Goal: Task Accomplishment & Management: Complete application form

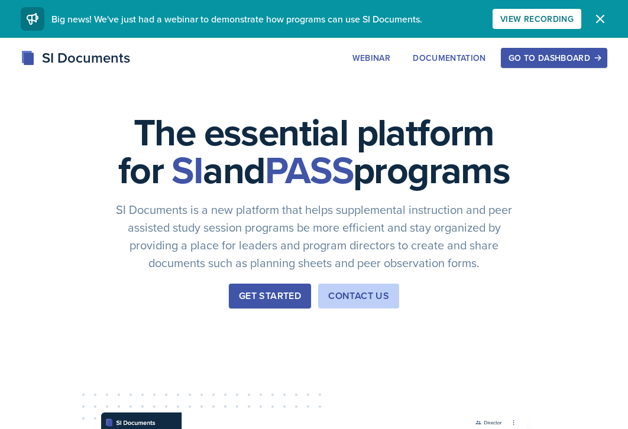
click at [83, 62] on div "SI Documents" at bounding box center [75, 57] width 109 height 21
click at [453, 54] on div "Go to Dashboard" at bounding box center [554, 57] width 91 height 9
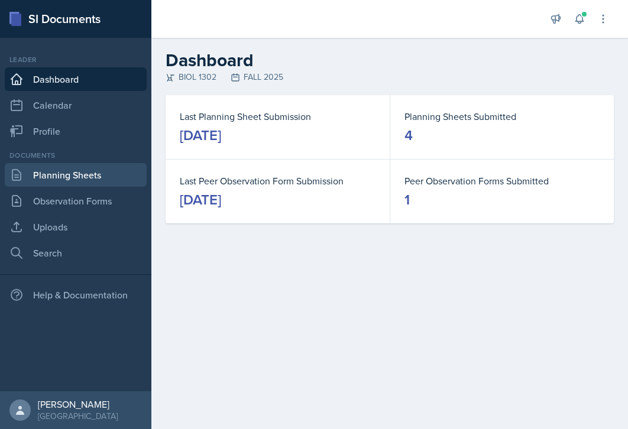
click at [106, 174] on link "Planning Sheets" at bounding box center [76, 175] width 142 height 24
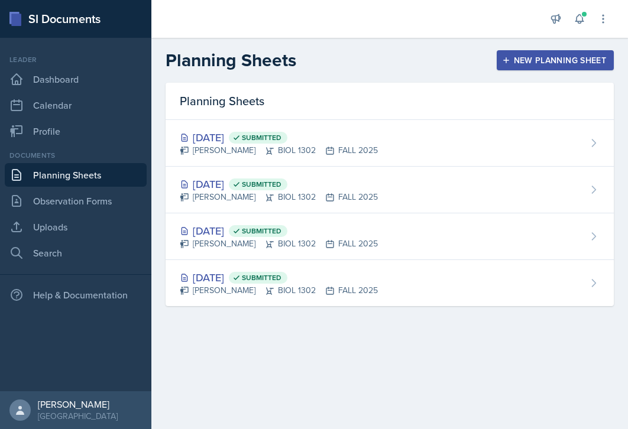
click at [453, 58] on icon "button" at bounding box center [506, 60] width 8 height 8
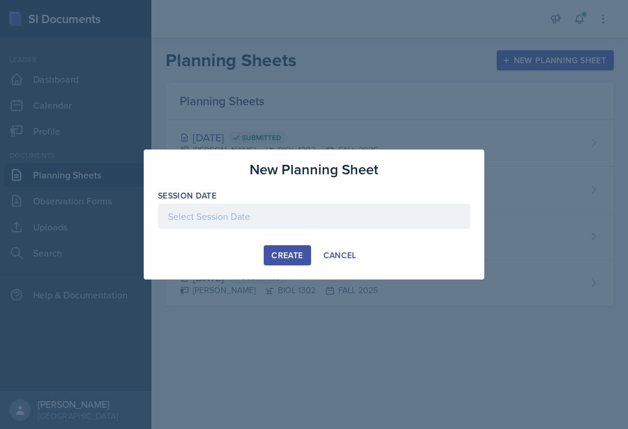
click at [339, 217] on div at bounding box center [314, 216] width 312 height 25
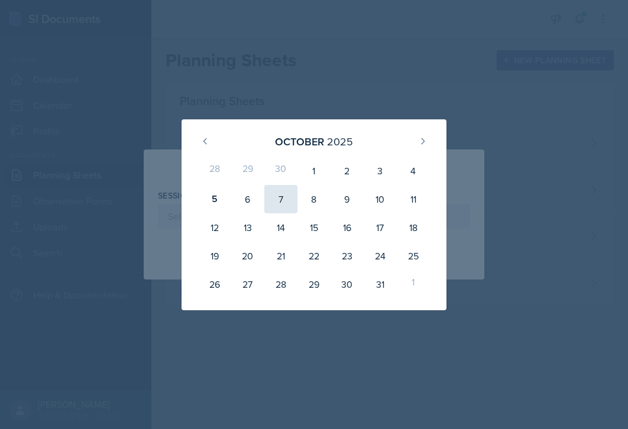
click at [278, 203] on div "7" at bounding box center [280, 199] width 33 height 28
type input "[DATE]"
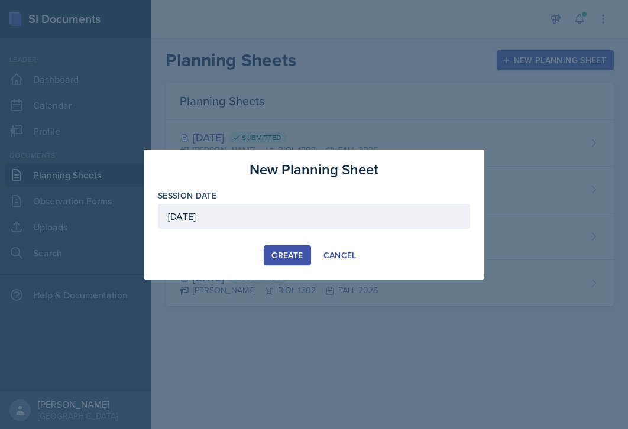
click at [295, 261] on button "Create" at bounding box center [287, 256] width 47 height 20
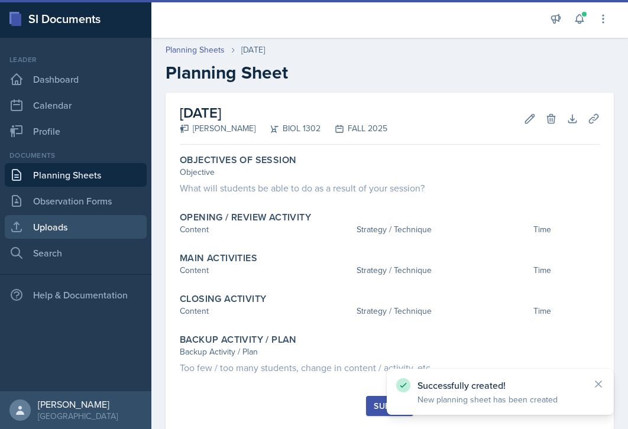
click at [66, 225] on link "Uploads" at bounding box center [76, 227] width 142 height 24
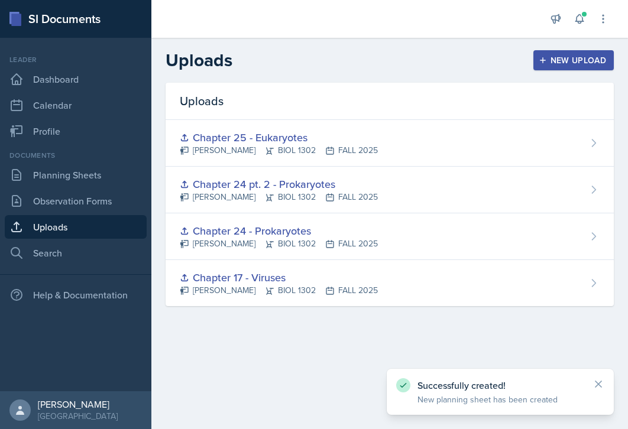
click at [453, 56] on div "New Upload" at bounding box center [574, 60] width 66 height 9
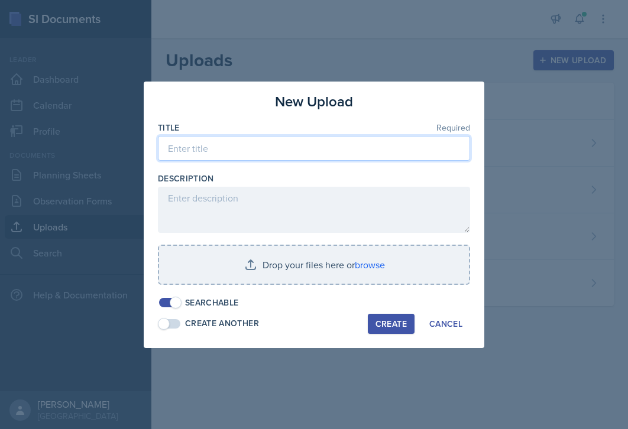
click at [396, 147] on input at bounding box center [314, 148] width 312 height 25
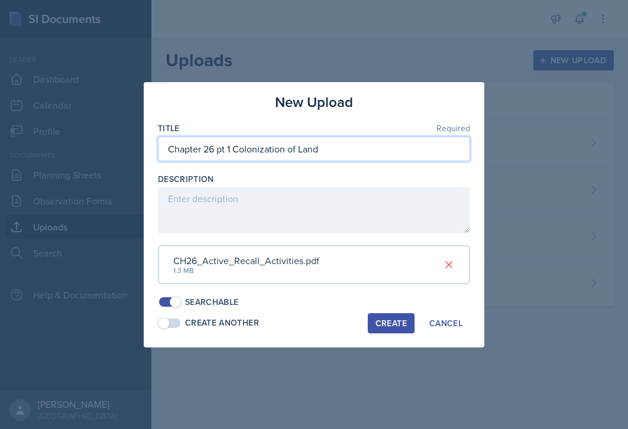
drag, startPoint x: 330, startPoint y: 144, endPoint x: 167, endPoint y: 141, distance: 163.3
click at [167, 141] on input "Chapter 26 pt 1 Colonization of Land" at bounding box center [314, 149] width 312 height 25
type input "Chapter 26 pt 1 Colonization of Land"
click at [390, 323] on div "Create" at bounding box center [391, 323] width 31 height 9
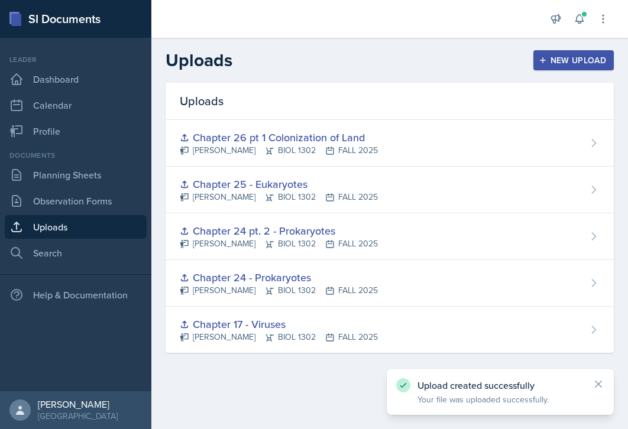
click at [453, 56] on div "New Upload" at bounding box center [574, 60] width 66 height 9
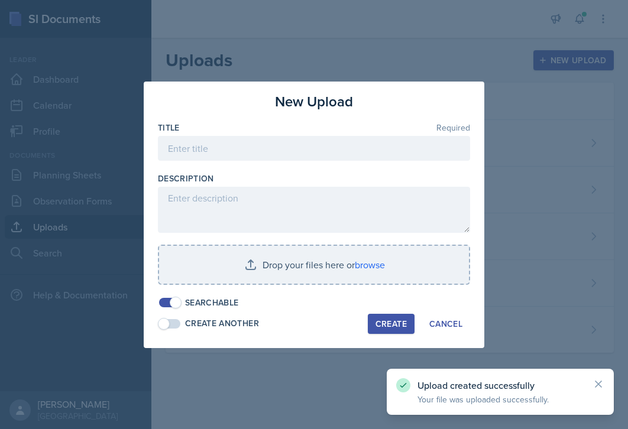
click at [353, 164] on div at bounding box center [314, 167] width 312 height 12
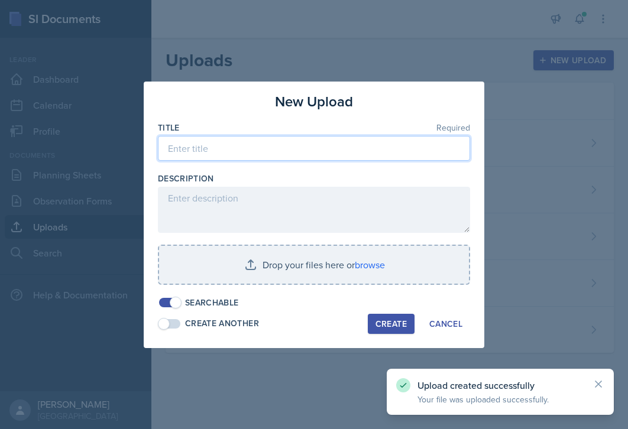
click at [353, 153] on input at bounding box center [314, 148] width 312 height 25
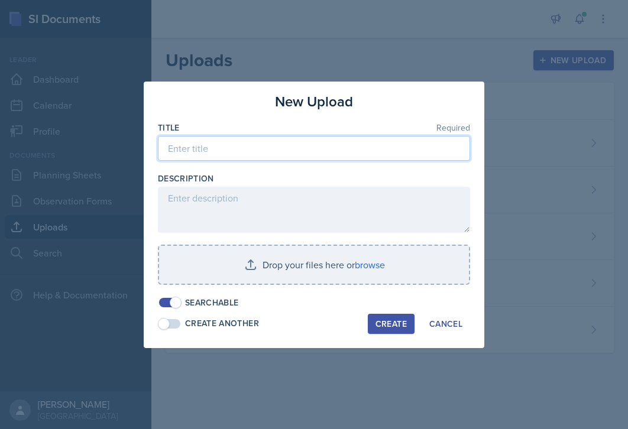
paste input "Chapter 26 pt 1 Colonization of Land"
click at [231, 148] on input "Chapter 26 pt 1 Colonization of Land" at bounding box center [314, 148] width 312 height 25
type input "Chapter 26 pt 2 Colonization of Land"
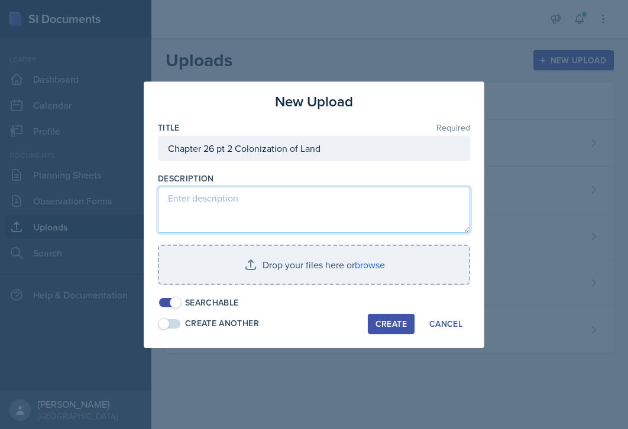
click at [239, 201] on textarea at bounding box center [314, 210] width 312 height 46
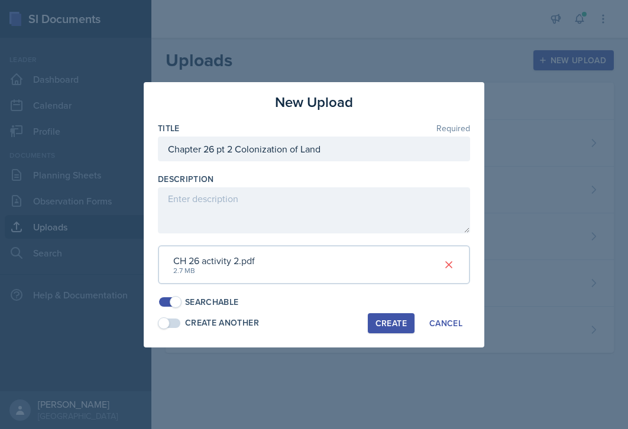
click at [380, 322] on div "Create" at bounding box center [391, 323] width 31 height 9
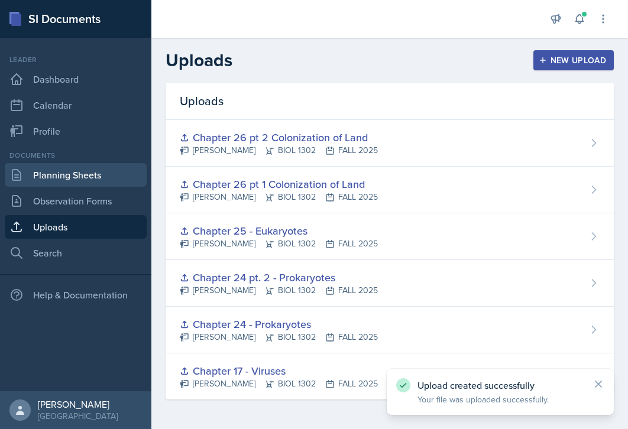
click at [80, 177] on link "Planning Sheets" at bounding box center [76, 175] width 142 height 24
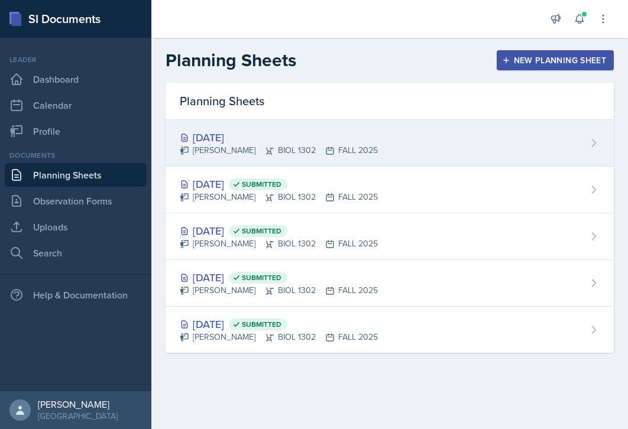
click at [393, 137] on div "[DATE] [PERSON_NAME] BIOL 1302 FALL 2025" at bounding box center [390, 143] width 448 height 47
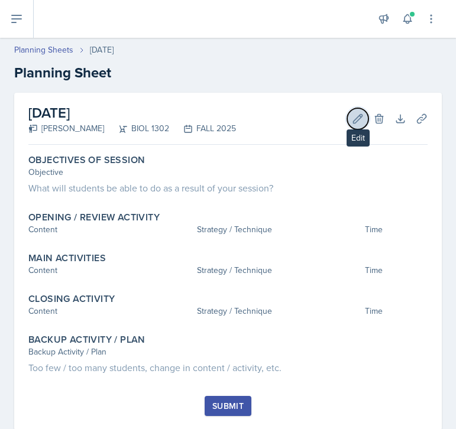
click at [357, 121] on icon at bounding box center [358, 118] width 9 height 9
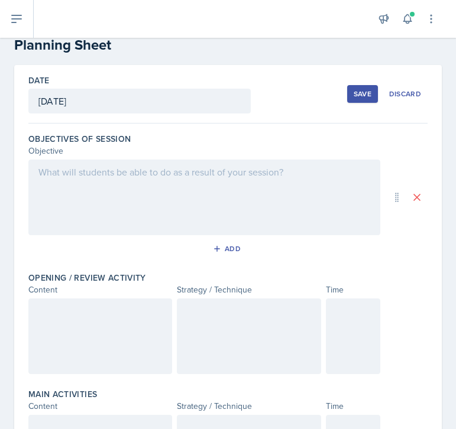
scroll to position [28, 0]
click at [276, 190] on div at bounding box center [204, 197] width 352 height 76
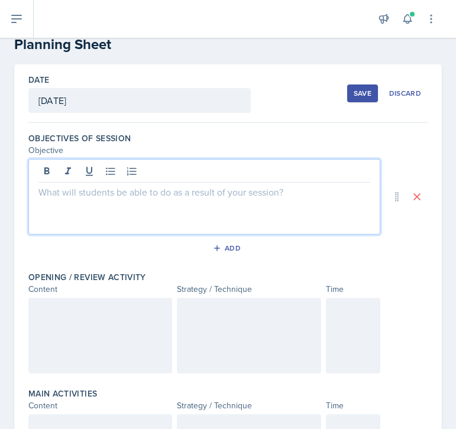
scroll to position [49, 0]
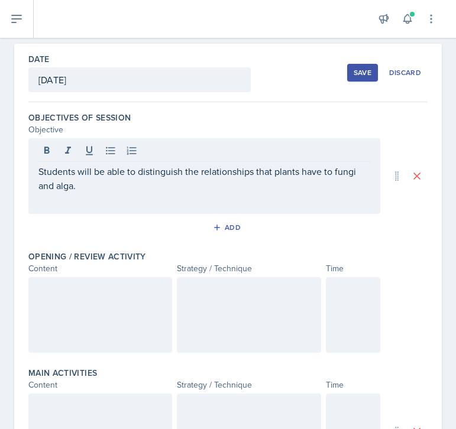
click at [150, 299] on div at bounding box center [100, 315] width 144 height 76
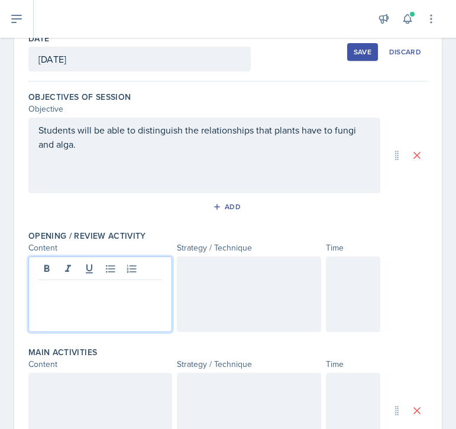
scroll to position [86, 0]
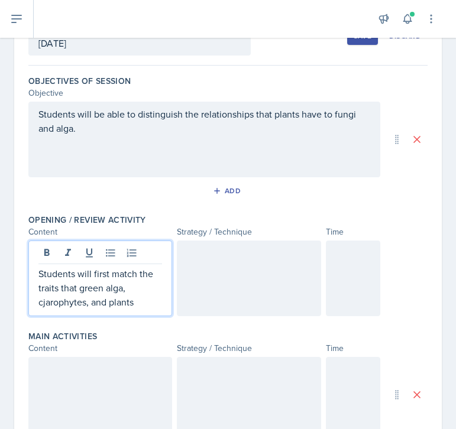
click at [46, 302] on p "Students will first match the traits that green alga, cjarophytes, and plants" at bounding box center [100, 288] width 124 height 43
click at [142, 306] on p "Students will first match the traits that green alga, charophytes, and plants" at bounding box center [100, 288] width 124 height 43
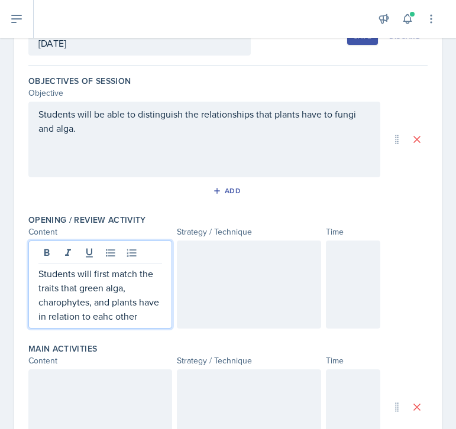
click at [109, 315] on p "Students will first match the traits that green alga, charophytes, and plants h…" at bounding box center [100, 295] width 124 height 57
click at [135, 320] on p "Students will first match the traits that green alga, charophytes, and plants h…" at bounding box center [100, 295] width 124 height 57
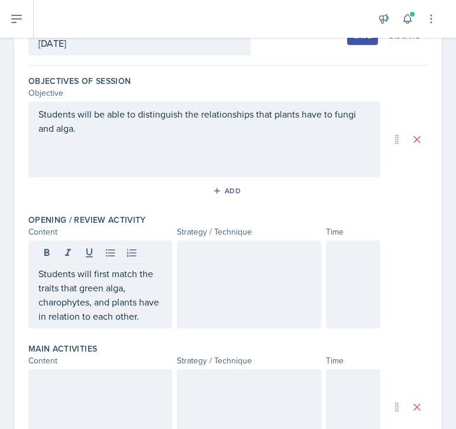
click at [208, 288] on div at bounding box center [249, 285] width 144 height 88
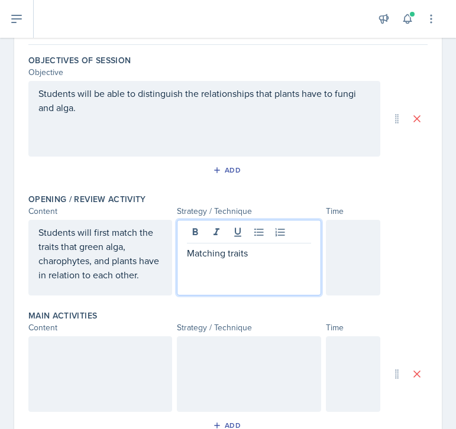
click at [340, 247] on div at bounding box center [353, 258] width 55 height 76
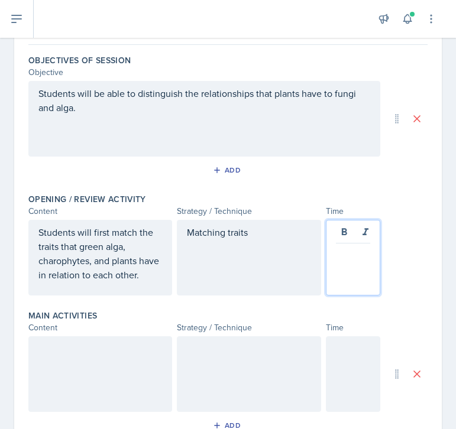
scroll to position [127, 0]
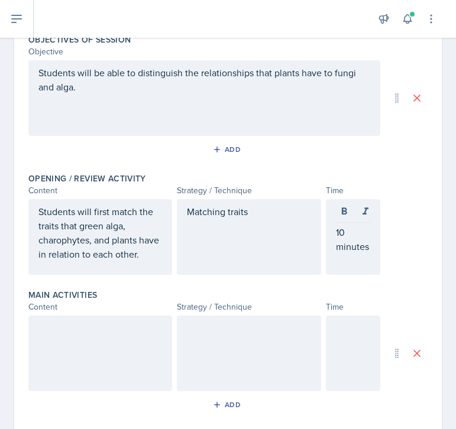
click at [143, 345] on div at bounding box center [100, 354] width 144 height 76
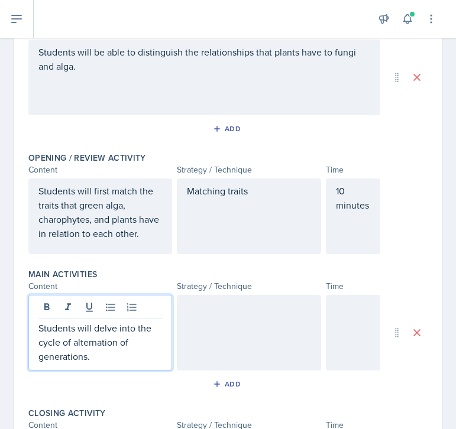
click at [295, 308] on div at bounding box center [249, 333] width 144 height 76
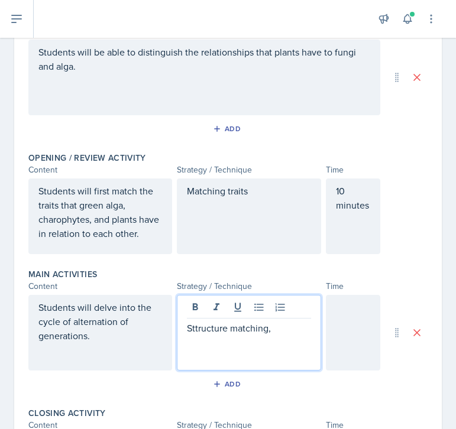
click at [197, 330] on p "Sttructure matching," at bounding box center [249, 328] width 124 height 14
click at [280, 330] on p "Structure matching," at bounding box center [249, 328] width 124 height 14
click at [272, 330] on p "Structure matching, sequence of events" at bounding box center [249, 335] width 124 height 28
click at [296, 348] on p "Structure matching and sequence of events" at bounding box center [249, 335] width 124 height 28
click at [298, 200] on div "Matching traits" at bounding box center [249, 217] width 144 height 76
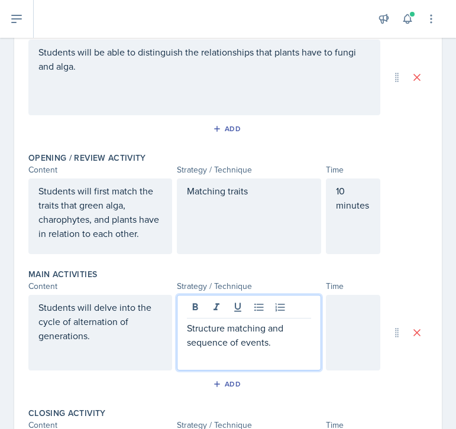
scroll to position [169, 0]
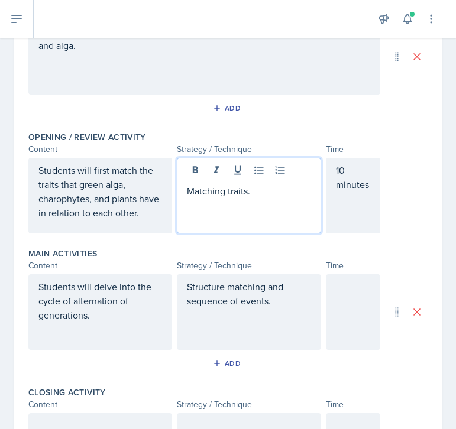
click at [364, 302] on div at bounding box center [353, 312] width 55 height 76
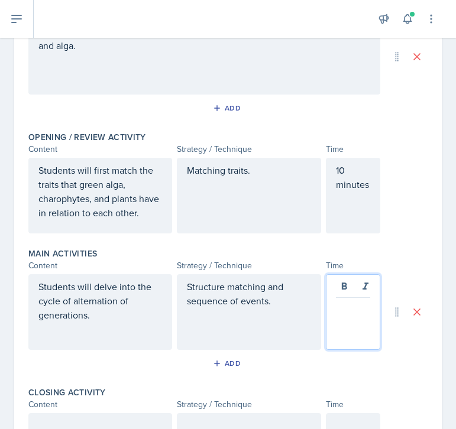
scroll to position [189, 0]
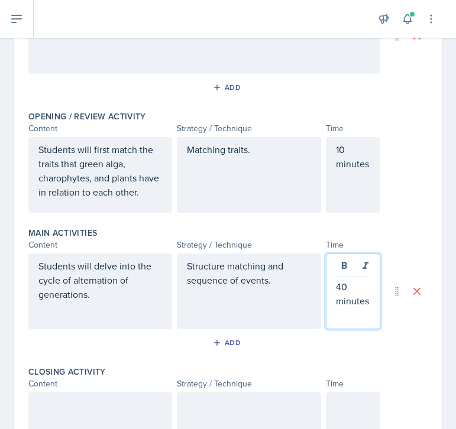
click at [348, 287] on p "40 minutes" at bounding box center [353, 294] width 35 height 28
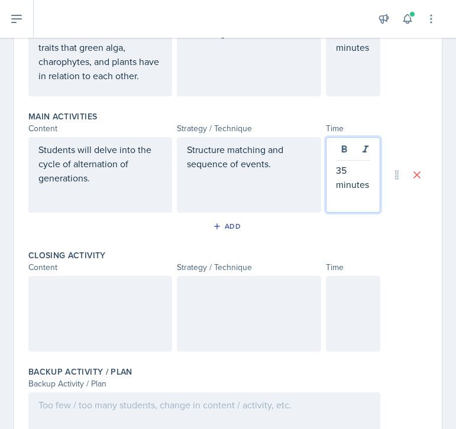
click at [344, 314] on div at bounding box center [353, 314] width 55 height 76
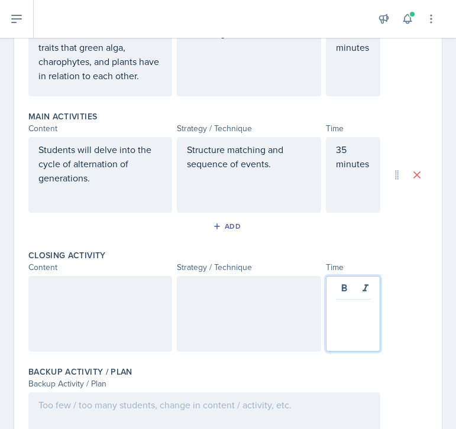
scroll to position [327, 0]
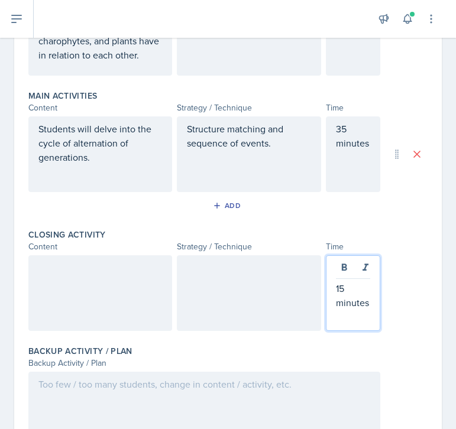
click at [106, 275] on div at bounding box center [100, 294] width 144 height 76
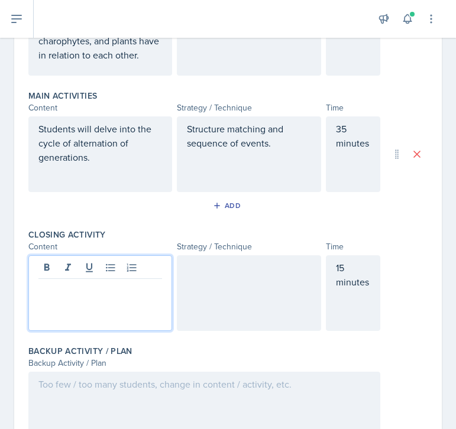
scroll to position [347, 0]
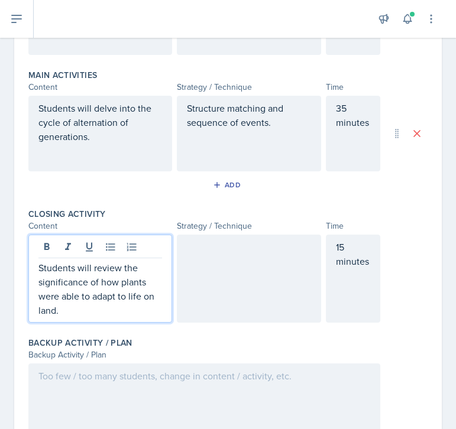
click at [241, 264] on div at bounding box center [249, 279] width 144 height 88
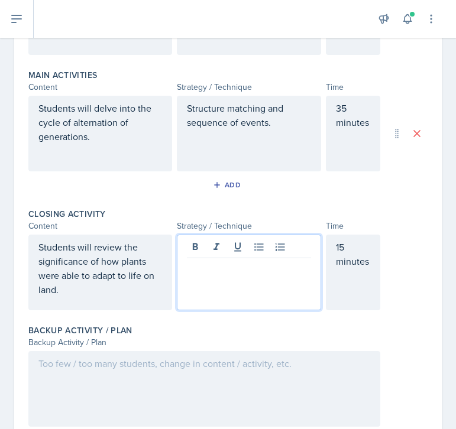
scroll to position [368, 0]
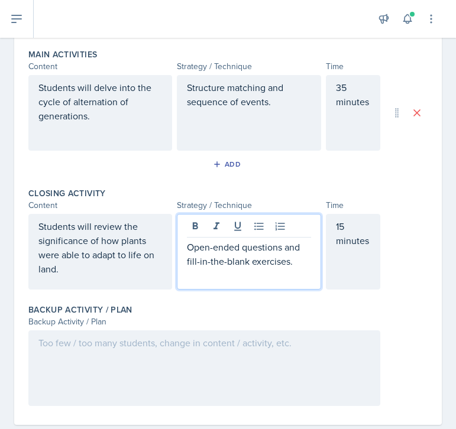
click at [266, 348] on div at bounding box center [204, 369] width 352 height 76
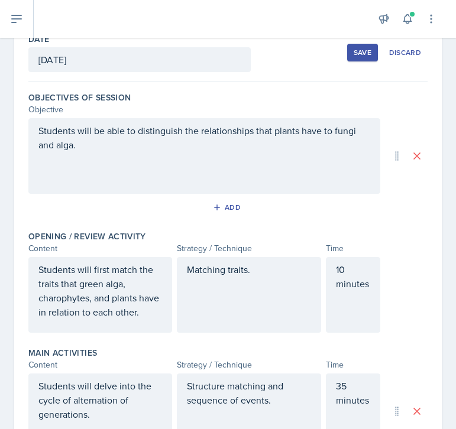
scroll to position [0, 0]
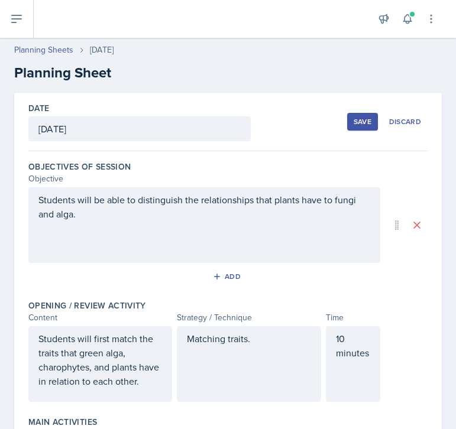
click at [358, 118] on div "Save" at bounding box center [363, 121] width 18 height 9
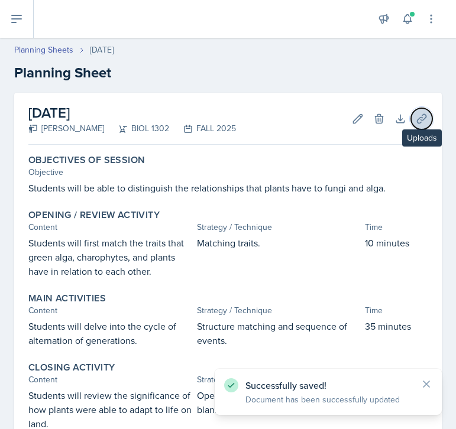
click at [419, 115] on icon at bounding box center [422, 119] width 12 height 12
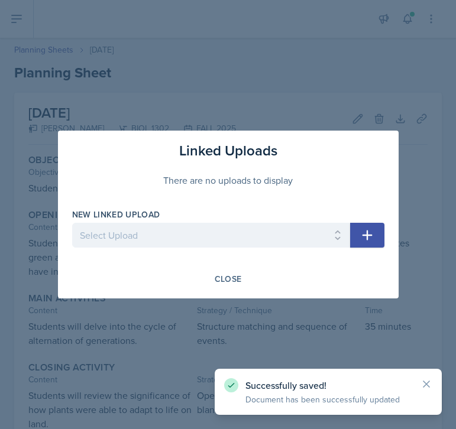
click at [230, 258] on div at bounding box center [211, 254] width 278 height 12
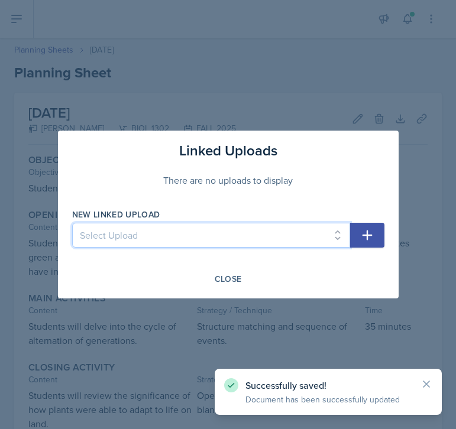
click at [235, 235] on select "Select Upload Chapter 17 - Viruses Chapter 24 - Prokaryotes Chapter 24 pt. 2 - …" at bounding box center [211, 235] width 278 height 25
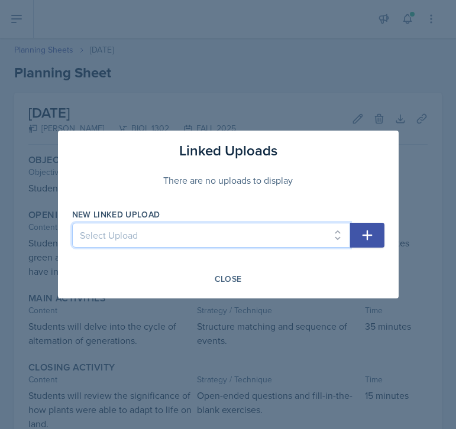
select select "d60ea6f6-17a8-492a-96a0-0bd4dad1c555"
click at [72, 223] on select "Select Upload Chapter 17 - Viruses Chapter 24 - Prokaryotes Chapter 24 pt. 2 - …" at bounding box center [211, 235] width 278 height 25
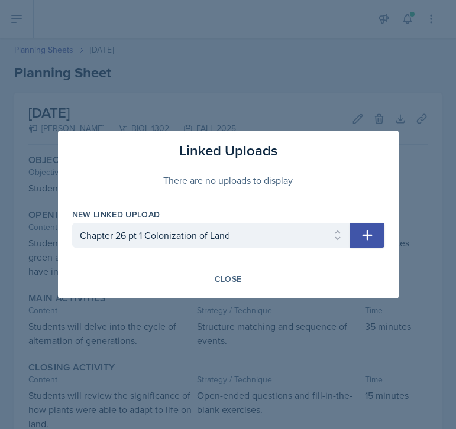
click at [377, 232] on button "button" at bounding box center [367, 235] width 34 height 25
select select
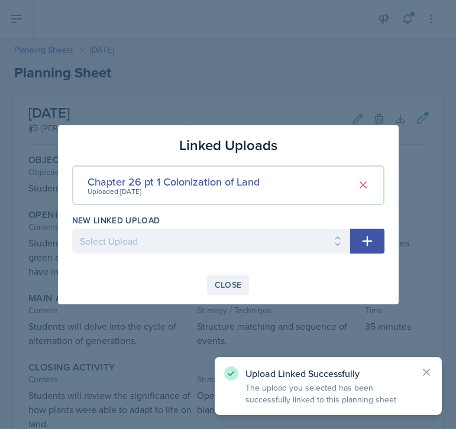
click at [230, 283] on div "Close" at bounding box center [228, 284] width 27 height 9
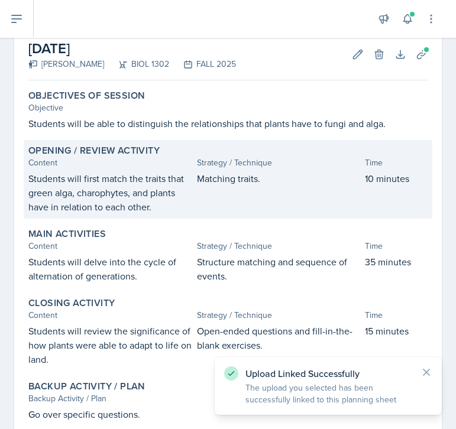
scroll to position [138, 0]
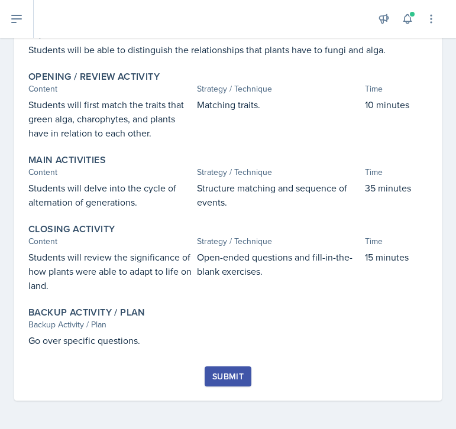
click at [216, 379] on div "Submit" at bounding box center [227, 376] width 31 height 9
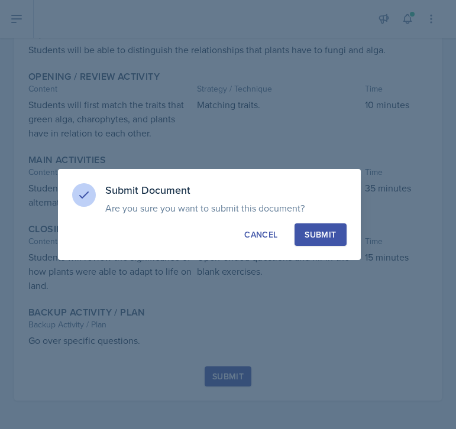
click at [323, 237] on div "Submit" at bounding box center [320, 235] width 31 height 12
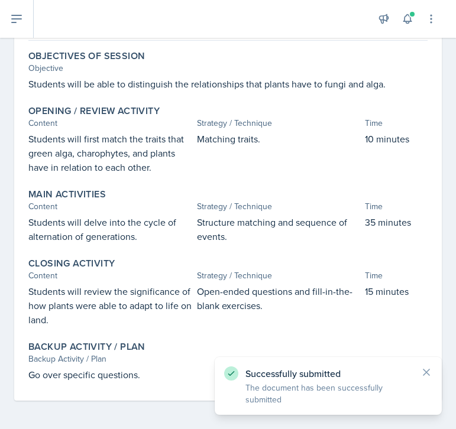
scroll to position [0, 0]
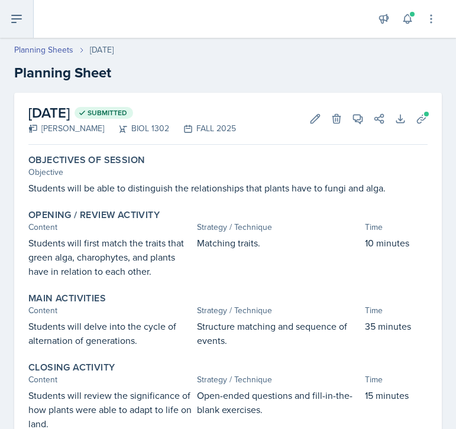
click at [19, 15] on icon at bounding box center [16, 18] width 9 height 7
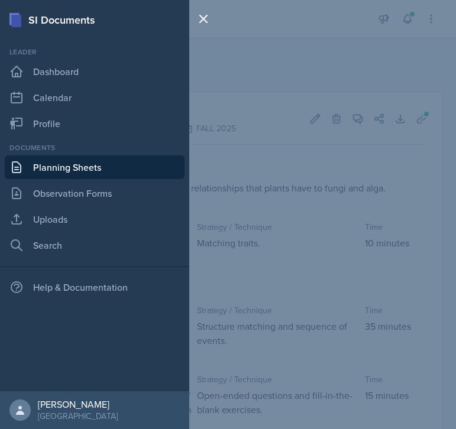
click at [67, 165] on link "Planning Sheets" at bounding box center [95, 168] width 180 height 24
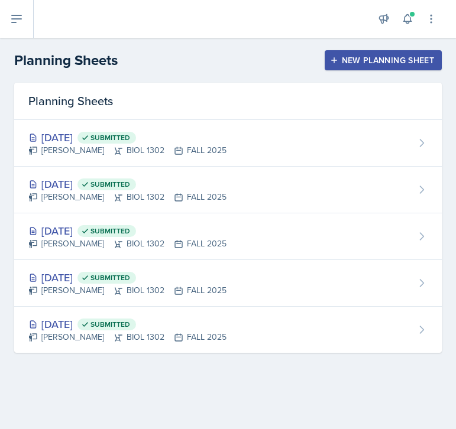
click at [330, 59] on icon "button" at bounding box center [334, 60] width 8 height 8
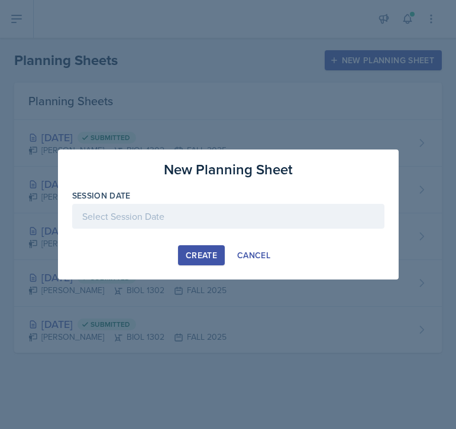
click at [205, 219] on div at bounding box center [228, 216] width 312 height 25
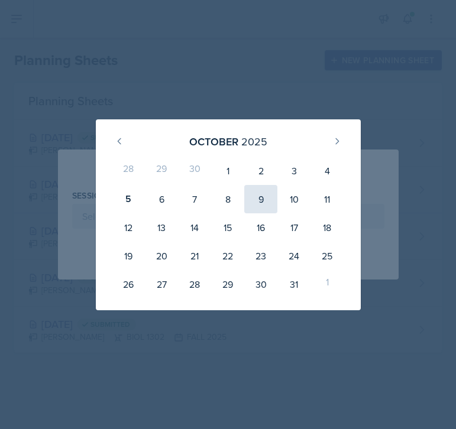
click at [272, 198] on div "9" at bounding box center [260, 199] width 33 height 28
type input "[DATE]"
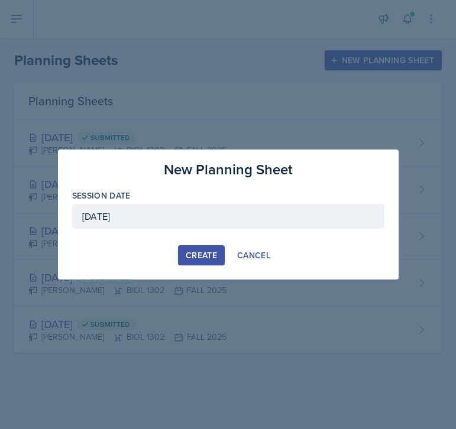
click at [204, 253] on div "Create" at bounding box center [201, 255] width 31 height 9
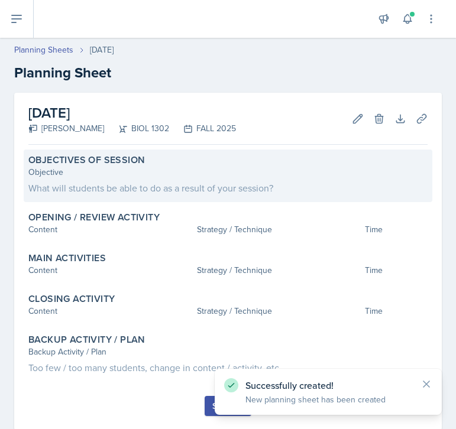
scroll to position [30, 0]
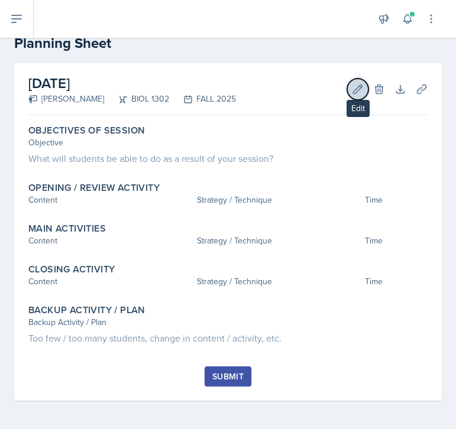
click at [358, 87] on icon at bounding box center [358, 89] width 12 height 12
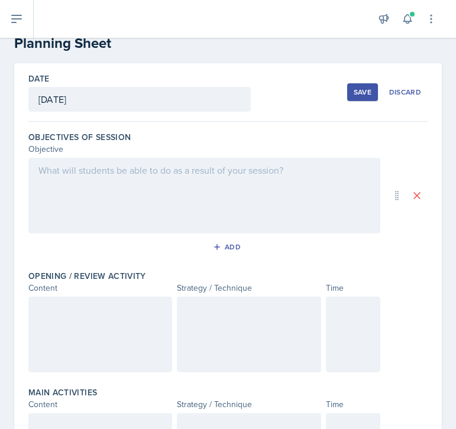
click at [217, 176] on div at bounding box center [204, 196] width 352 height 76
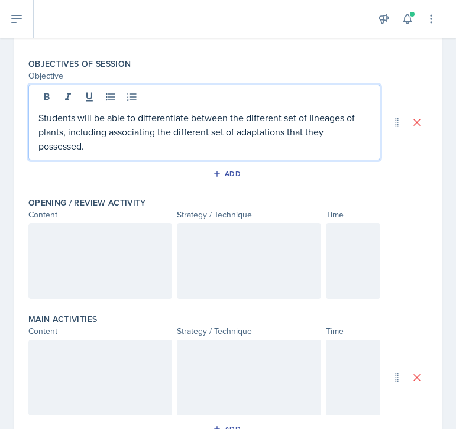
scroll to position [124, 0]
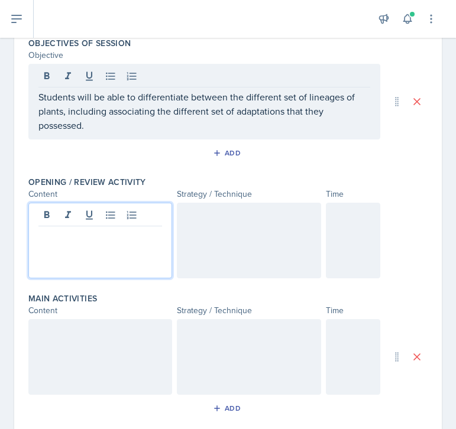
click at [143, 238] on p at bounding box center [100, 236] width 124 height 14
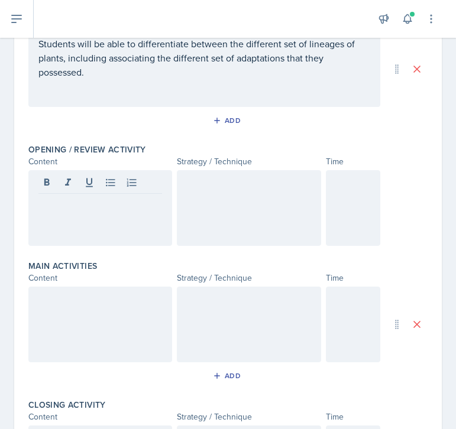
scroll to position [159, 0]
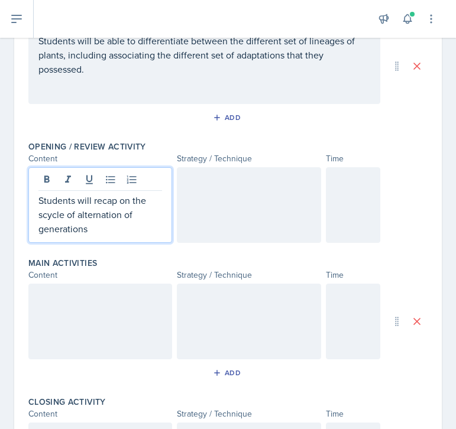
click at [44, 217] on p "Students will recap on the scycle of alternation of generations" at bounding box center [100, 214] width 124 height 43
click at [96, 230] on p "Students will recap on the cycle of alternation of generations" at bounding box center [100, 214] width 124 height 43
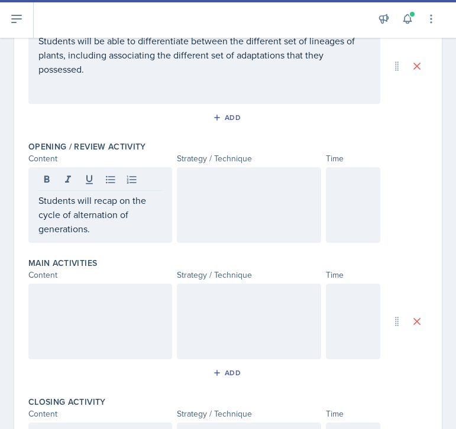
click at [242, 191] on div at bounding box center [249, 205] width 144 height 76
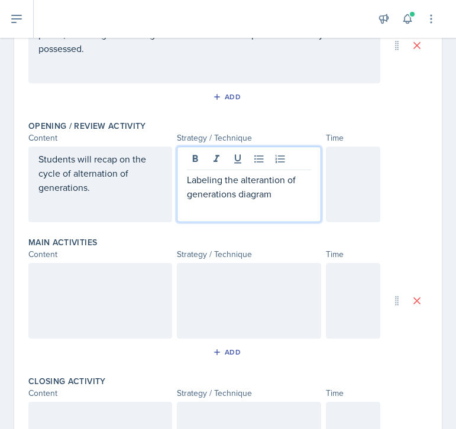
click at [263, 182] on p "Labeling the alterantion of generations diagram" at bounding box center [249, 187] width 124 height 28
click at [345, 172] on div at bounding box center [353, 185] width 55 height 76
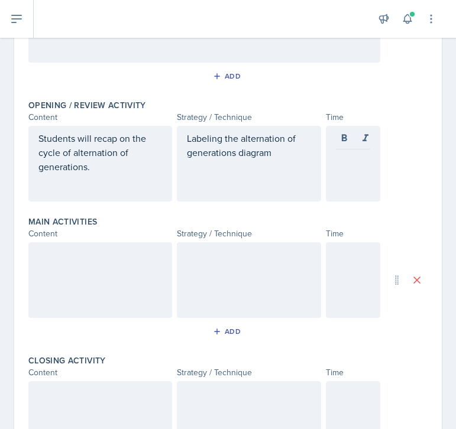
click at [286, 163] on div "Labeling the alternation of generations diagram" at bounding box center [249, 164] width 144 height 76
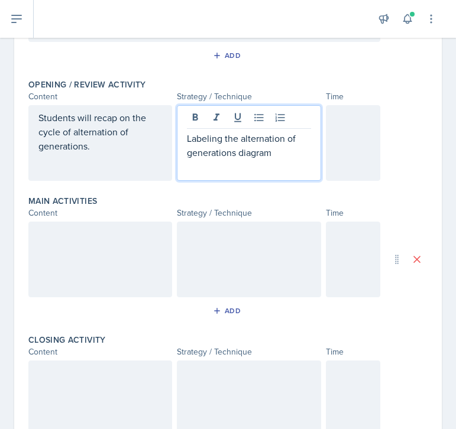
click at [286, 161] on div "Labeling the alternation of generations diagram" at bounding box center [249, 143] width 144 height 76
click at [285, 155] on p "Labeling the alternation of generations diagram" at bounding box center [249, 145] width 124 height 28
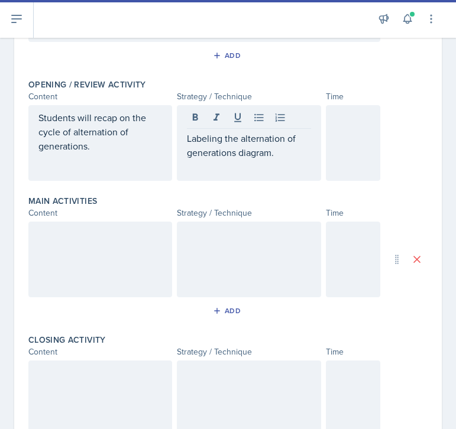
click at [356, 136] on div at bounding box center [353, 143] width 55 height 76
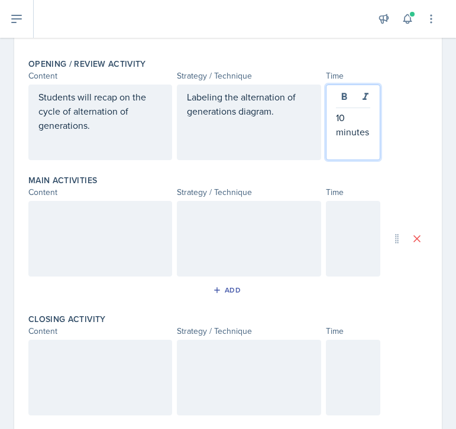
click at [99, 216] on div at bounding box center [100, 239] width 144 height 76
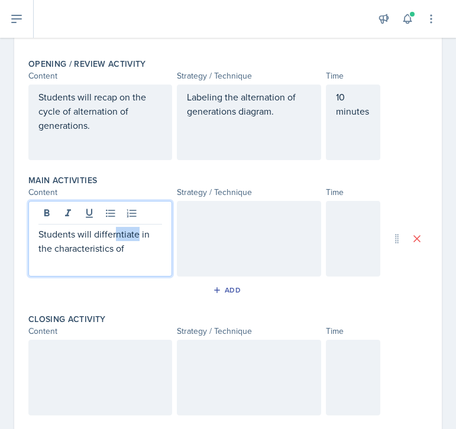
drag, startPoint x: 139, startPoint y: 234, endPoint x: 117, endPoint y: 235, distance: 22.5
click at [117, 235] on p "Students will differntiate in the characteristics of" at bounding box center [100, 241] width 124 height 28
drag, startPoint x: 149, startPoint y: 247, endPoint x: 154, endPoint y: 256, distance: 9.8
click at [154, 256] on p "Students will differentiate the four main plant groups in the characteristics of" at bounding box center [100, 248] width 124 height 43
click at [74, 264] on p "Students will differentiate the four main plant groups in terms od visuals," at bounding box center [100, 248] width 124 height 43
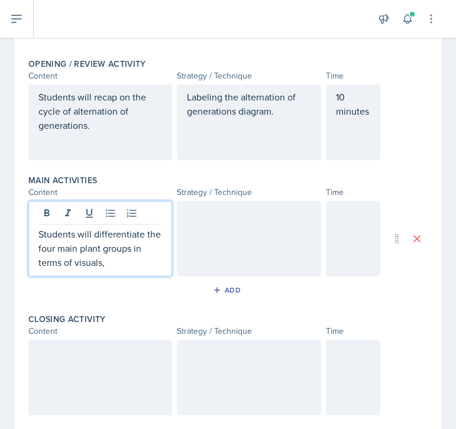
click at [120, 266] on p "Students will differentiate the four main plant groups in terms of visuals," at bounding box center [100, 248] width 124 height 43
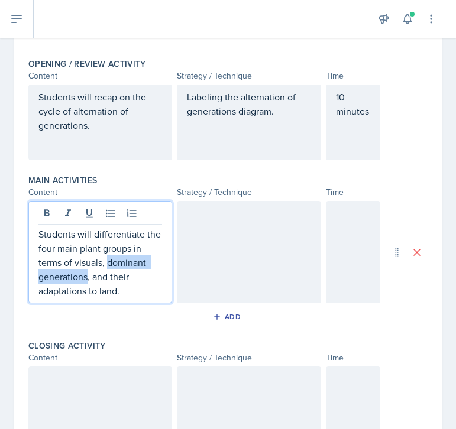
drag, startPoint x: 109, startPoint y: 261, endPoint x: 88, endPoint y: 274, distance: 24.7
click at [88, 274] on p "Students will differentiate the four main plant groups in terms of visuals, dom…" at bounding box center [100, 262] width 124 height 71
click at [130, 267] on p "Students will differentiate the four main plant groups in terms of visuals, alt…" at bounding box center [100, 262] width 124 height 71
click at [151, 292] on p "Students will differentiate the four main plant groups in terms of visuals, alt…" at bounding box center [100, 262] width 124 height 71
click at [236, 243] on div at bounding box center [249, 252] width 144 height 102
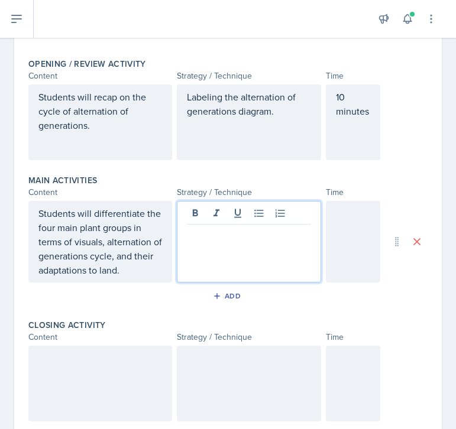
scroll to position [263, 0]
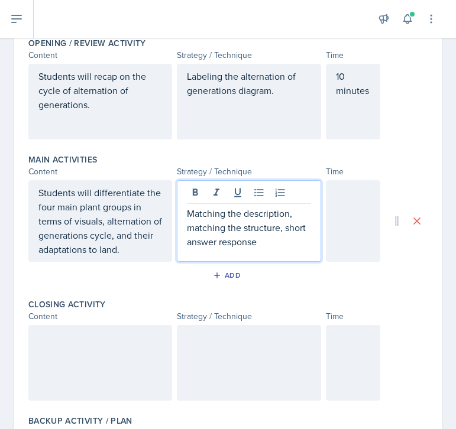
click at [286, 230] on p "Matching the description, matching the structure, short answer response" at bounding box center [249, 227] width 124 height 43
click at [299, 243] on p "Matching the description, matching the structure, and short answer response" at bounding box center [249, 227] width 124 height 43
click at [355, 214] on div at bounding box center [353, 221] width 55 height 82
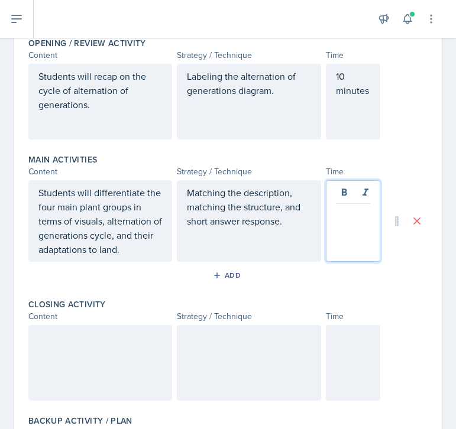
scroll to position [283, 0]
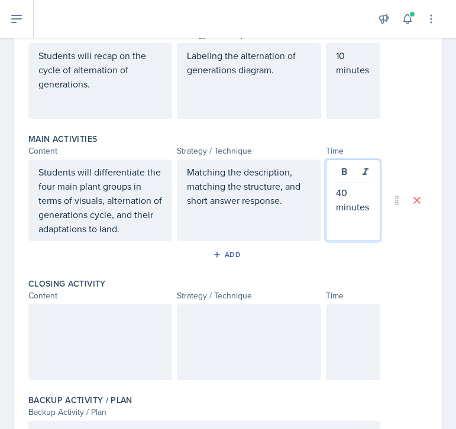
click at [85, 326] on div at bounding box center [100, 343] width 144 height 76
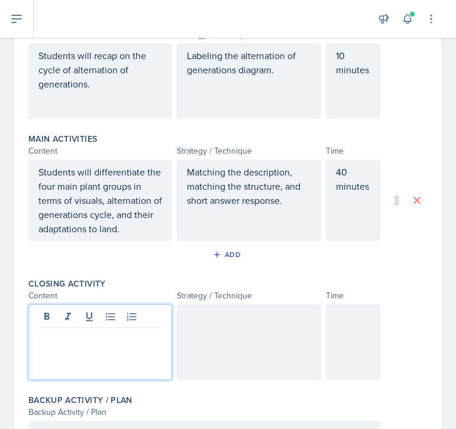
scroll to position [304, 0]
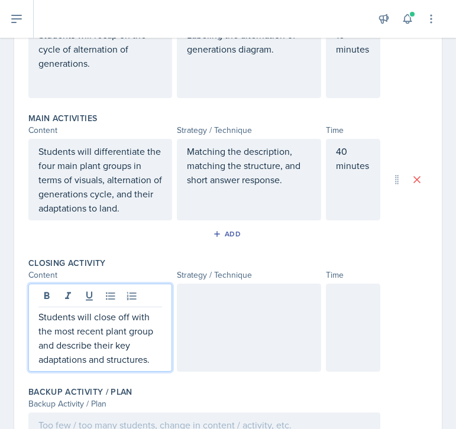
click at [224, 320] on div at bounding box center [249, 328] width 144 height 88
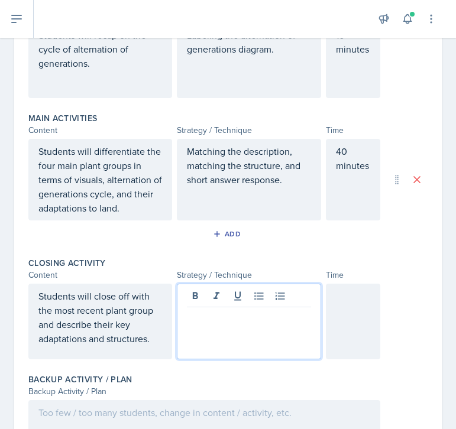
scroll to position [325, 0]
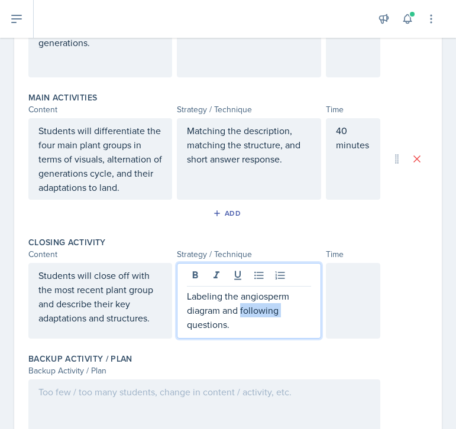
drag, startPoint x: 282, startPoint y: 312, endPoint x: 242, endPoint y: 313, distance: 39.6
click at [242, 313] on p "Labeling the angiosperm diagram and following questions." at bounding box center [249, 310] width 124 height 43
click at [300, 309] on p "Labeling the angiosperm diagram and answering corresponding questions." at bounding box center [249, 310] width 124 height 43
click at [373, 282] on div at bounding box center [353, 301] width 55 height 76
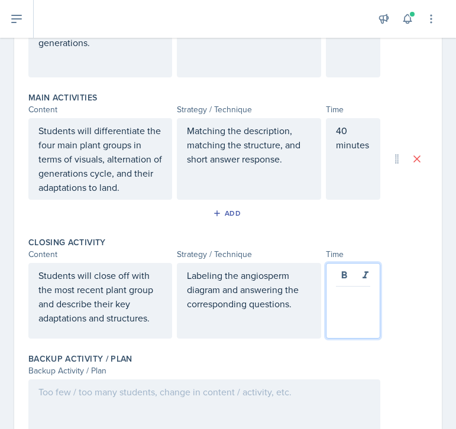
scroll to position [345, 0]
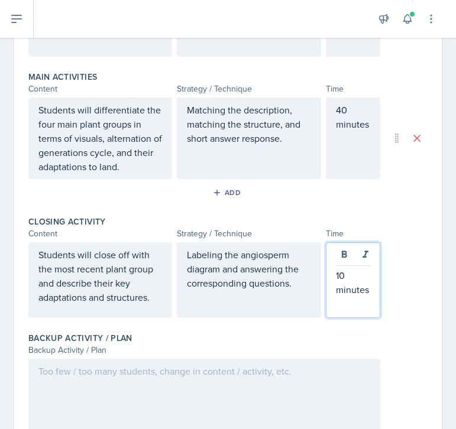
click at [259, 377] on div at bounding box center [204, 397] width 352 height 76
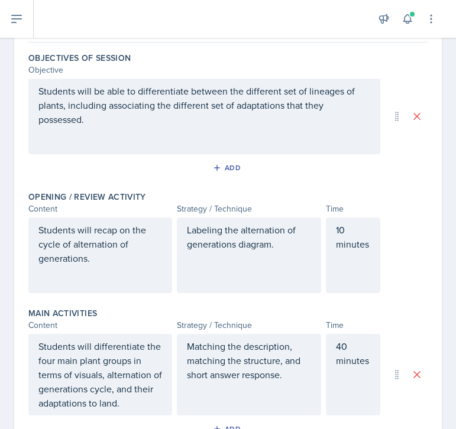
scroll to position [0, 0]
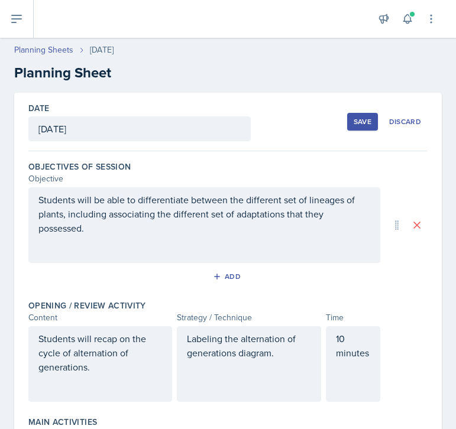
click at [361, 121] on div "Save" at bounding box center [363, 121] width 18 height 9
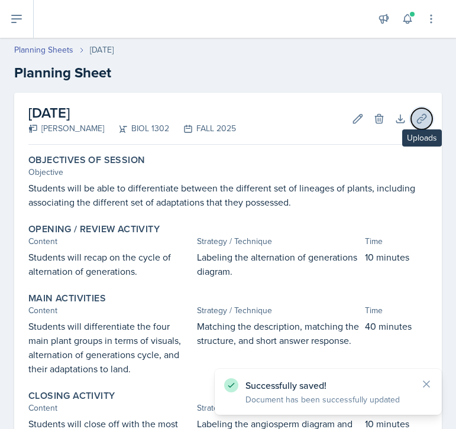
click at [422, 113] on icon at bounding box center [422, 119] width 12 height 12
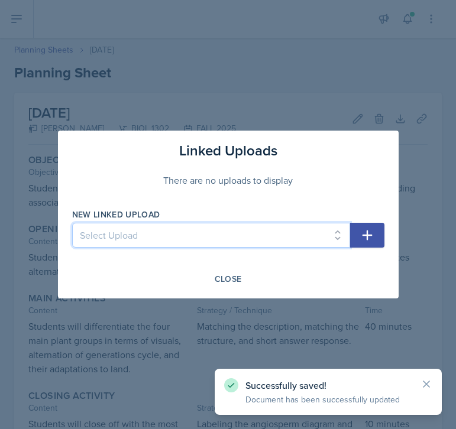
click at [253, 228] on select "Select Upload Chapter 17 - Viruses Chapter 24 - Prokaryotes Chapter 24 pt. 2 - …" at bounding box center [211, 235] width 278 height 25
select select "e2d81c7c-a195-4dbe-aceb-3a590ede28a6"
click at [72, 223] on select "Select Upload Chapter 17 - Viruses Chapter 24 - Prokaryotes Chapter 24 pt. 2 - …" at bounding box center [211, 235] width 278 height 25
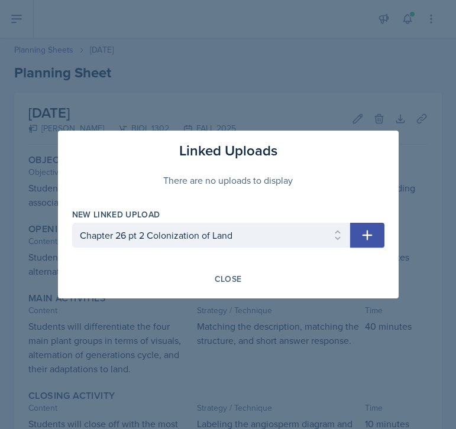
click at [370, 237] on icon "button" at bounding box center [367, 235] width 14 height 14
select select
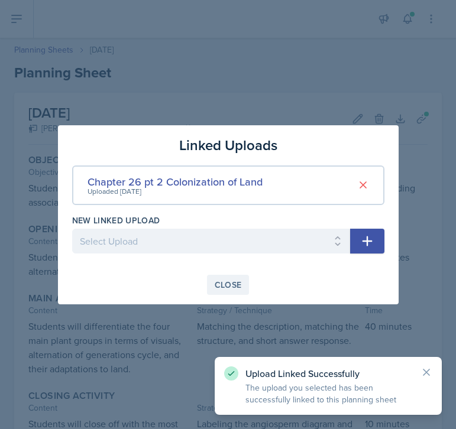
click at [240, 285] on div "Close" at bounding box center [228, 284] width 27 height 9
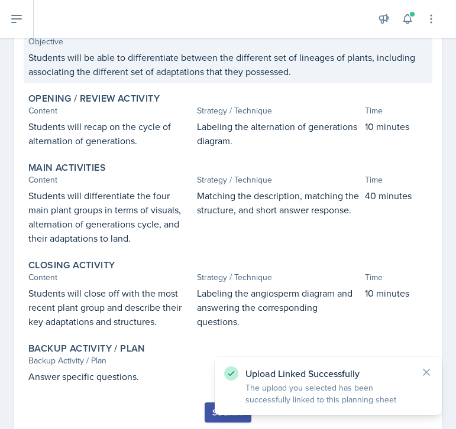
scroll to position [167, 0]
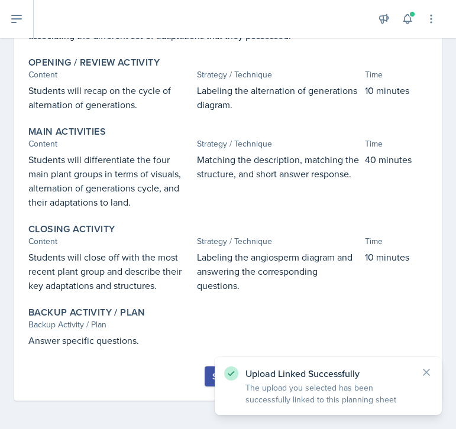
click at [209, 373] on button "Submit" at bounding box center [228, 377] width 47 height 20
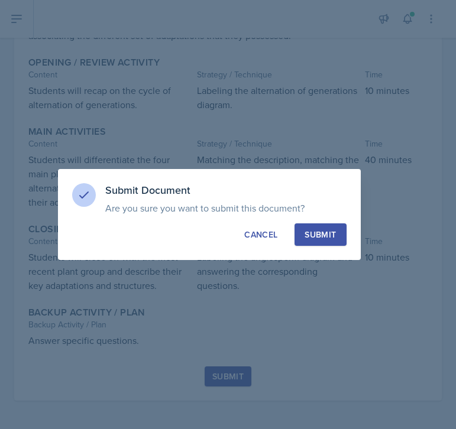
click at [331, 236] on div "Submit" at bounding box center [320, 235] width 31 height 12
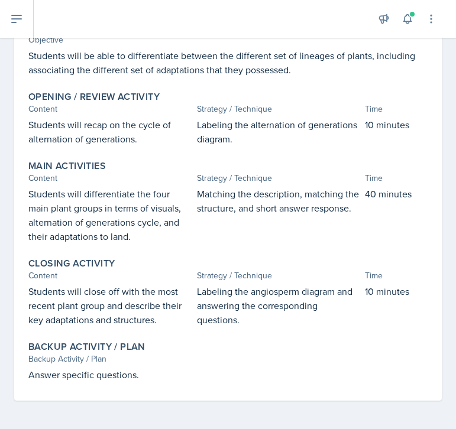
scroll to position [0, 0]
